Goal: Information Seeking & Learning: Check status

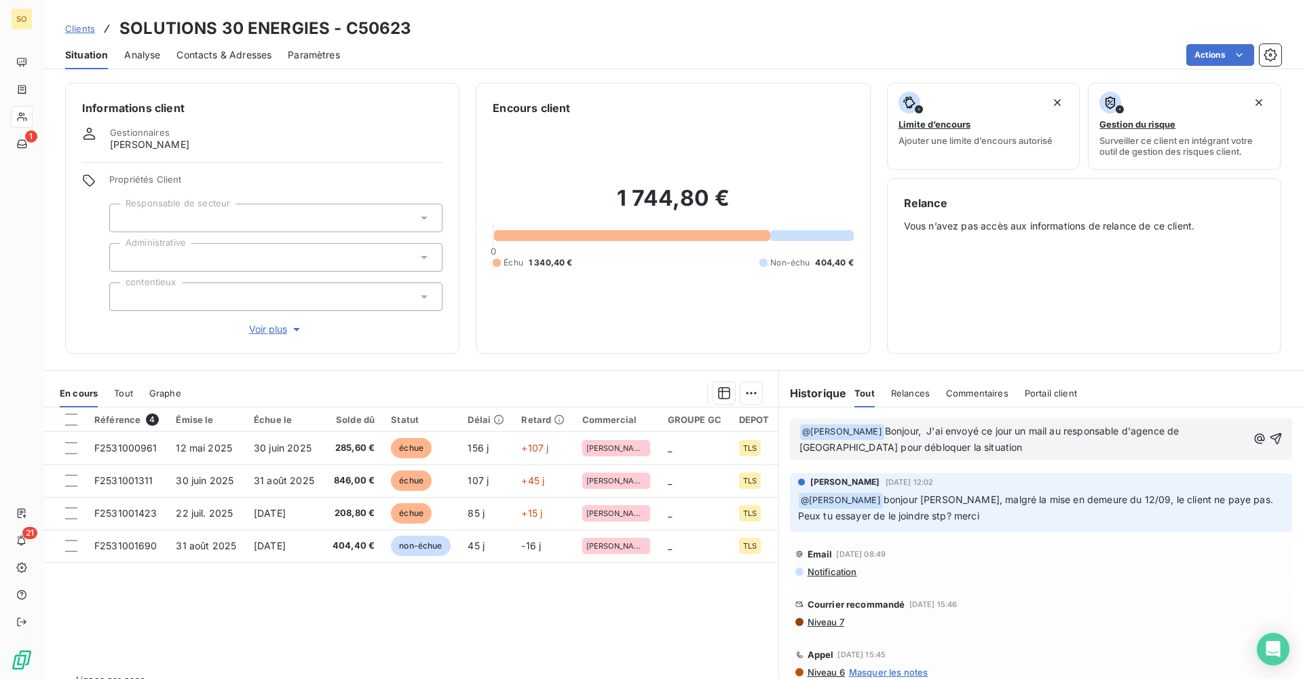
click at [970, 500] on span "bonjour [PERSON_NAME], malgré la mise en demeure du 12/09, le client ne paye pa…" at bounding box center [1037, 507] width 478 height 28
click at [985, 450] on p "﻿ @ [PERSON_NAME] ﻿ Bonjour, J'ai envoyé ce jour un mail au responsable d'agenc…" at bounding box center [1023, 439] width 448 height 32
click at [997, 444] on p "﻿ @ [PERSON_NAME] ﻿ Bonjour, J'ai envoyé ce jour un mail au responsable d'agenc…" at bounding box center [1023, 439] width 448 height 32
click at [951, 444] on p "﻿ @ [PERSON_NAME] ﻿ Bonjour, J'ai envoyé ce jour un mail au responsable d'agenc…" at bounding box center [1023, 439] width 448 height 32
click at [937, 441] on p "﻿ @ [PERSON_NAME] ﻿ Bonjour, J'ai envoyé ce jour un mail au responsable d'agenc…" at bounding box center [1023, 439] width 448 height 32
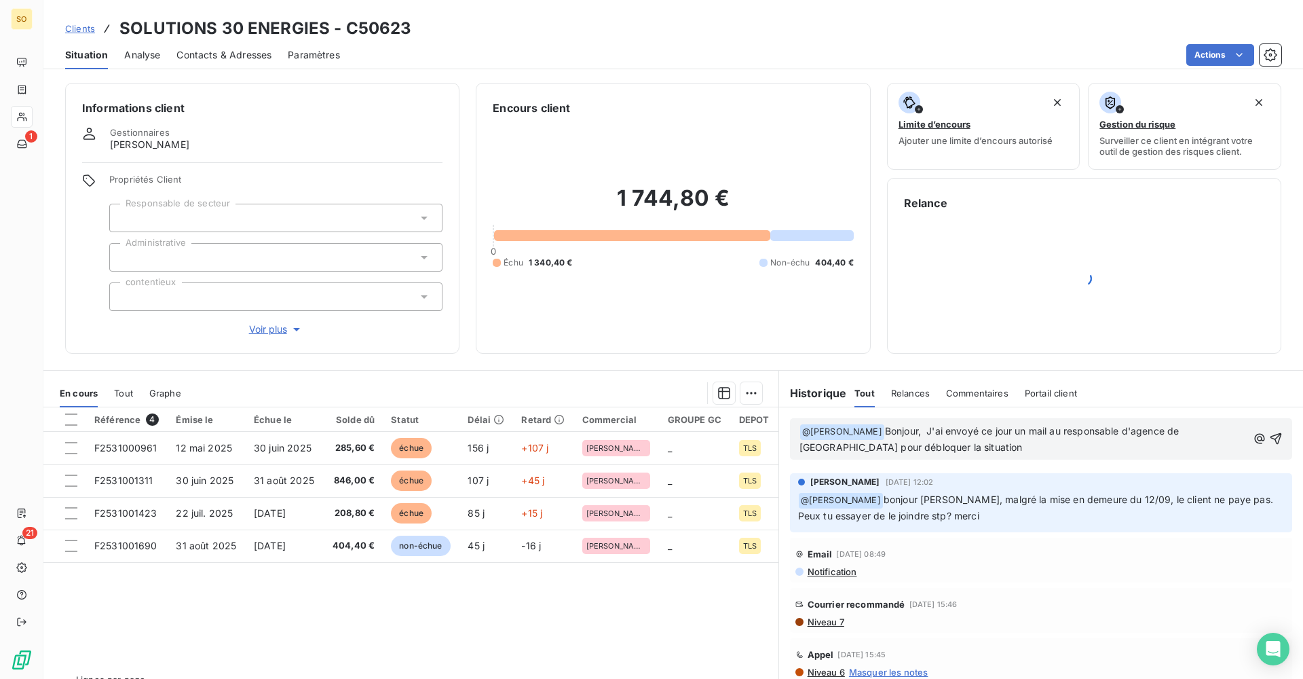
click at [939, 434] on span "Bonjour, J'ai envoyé ce jour un mail au responsable d'agence de [GEOGRAPHIC_DAT…" at bounding box center [990, 439] width 383 height 28
click at [939, 445] on p "﻿ @ [PERSON_NAME] ﻿ Bonjour, J'ai envoyé ce jour un mail au responsable d'agenc…" at bounding box center [1023, 439] width 448 height 32
click at [944, 432] on span "Bonjour, J'ai envoyé ce jour un mail au responsable d'agence de [GEOGRAPHIC_DAT…" at bounding box center [990, 439] width 383 height 28
click at [943, 444] on p "﻿ @ [PERSON_NAME] ﻿ Bonjour, J'ai envoyé ce jour un mail au responsable d'agenc…" at bounding box center [1023, 439] width 448 height 32
click at [954, 449] on p "﻿ @ [PERSON_NAME] ﻿ Bonjour, J'ai envoyé ce jour un mail au responsable d'agenc…" at bounding box center [1023, 439] width 448 height 32
